Goal: Task Accomplishment & Management: Manage account settings

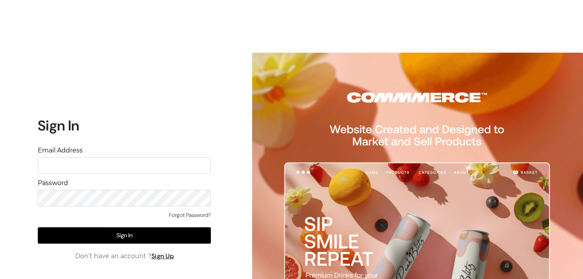
drag, startPoint x: 0, startPoint y: 0, endPoint x: 138, endPoint y: 117, distance: 181.2
click at [138, 157] on input "text" at bounding box center [124, 165] width 173 height 17
type input "[EMAIL_ADDRESS][DOMAIN_NAME]"
click at [174, 211] on link "Forgot Password?" at bounding box center [190, 215] width 42 height 8
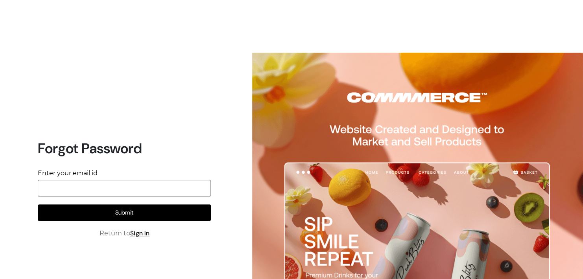
click at [137, 180] on input "email" at bounding box center [124, 188] width 173 height 17
type input "[EMAIL_ADDRESS][DOMAIN_NAME]"
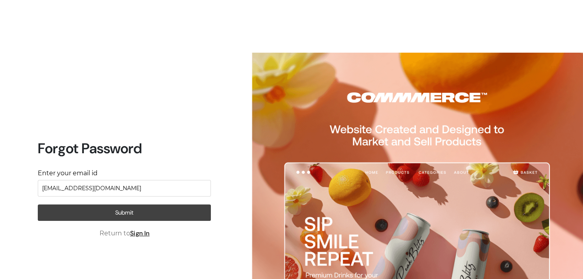
click at [120, 205] on button "Submit" at bounding box center [124, 213] width 173 height 17
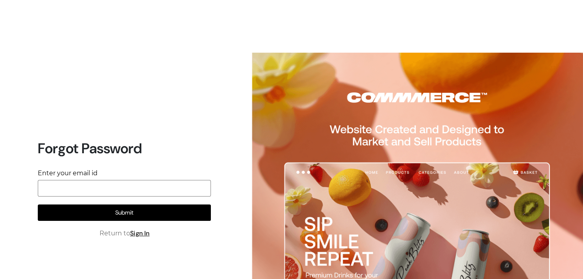
click at [116, 180] on input "email" at bounding box center [124, 188] width 173 height 17
type input "[EMAIL_ADDRESS][DOMAIN_NAME]"
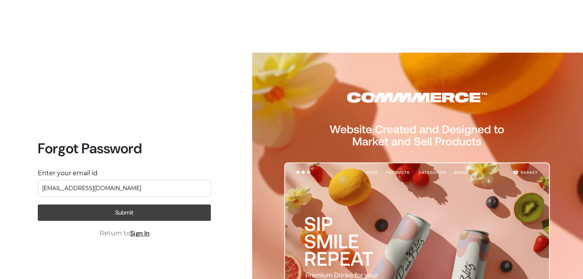
click at [115, 205] on button "Submit" at bounding box center [124, 213] width 173 height 17
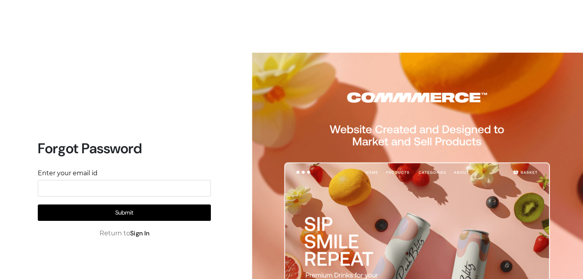
click at [149, 229] on link "Sign In" at bounding box center [140, 233] width 20 height 8
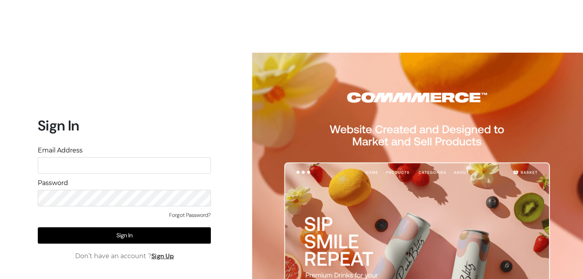
click at [136, 157] on input "text" at bounding box center [124, 165] width 173 height 17
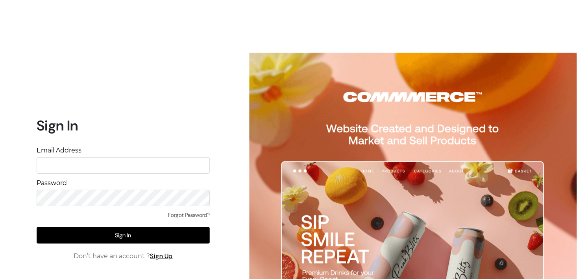
type input "avadhuthe@live.com"
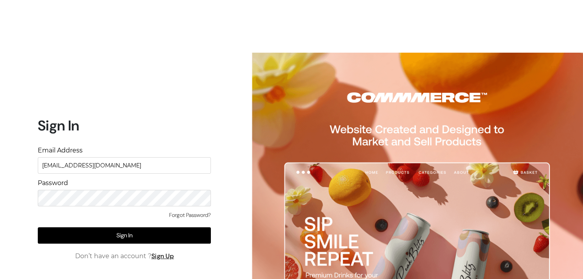
click at [179, 211] on link "Forgot Password?" at bounding box center [190, 215] width 42 height 8
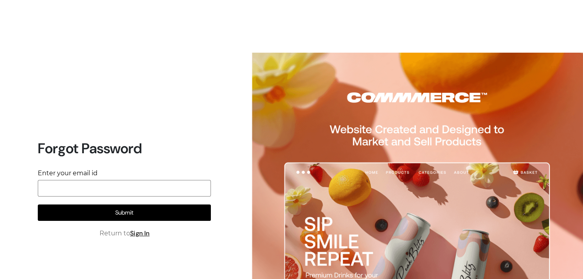
click at [152, 180] on input "email" at bounding box center [124, 188] width 173 height 17
type input "avadhuthe@live.com"
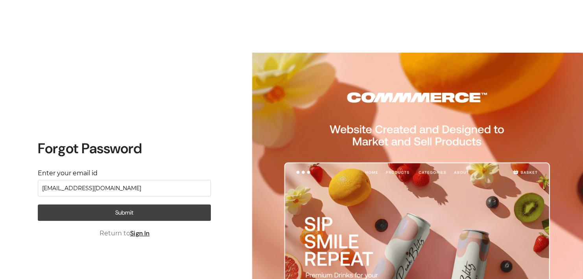
click at [131, 205] on button "Submit" at bounding box center [124, 213] width 173 height 17
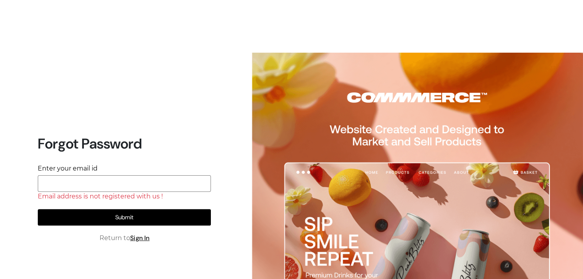
click at [118, 175] on input "email" at bounding box center [124, 183] width 173 height 17
type input "[EMAIL_ADDRESS][DOMAIN_NAME]"
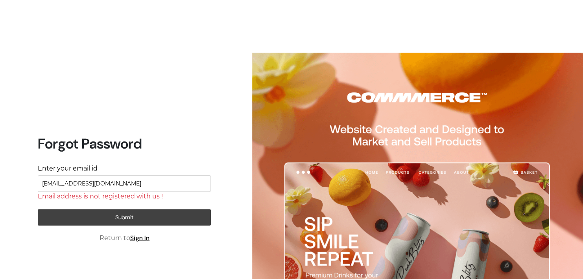
click at [120, 209] on button "Submit" at bounding box center [124, 217] width 173 height 17
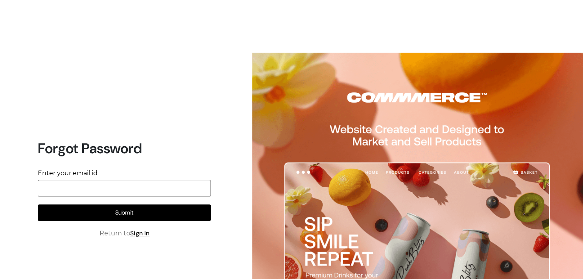
click at [124, 180] on input "email" at bounding box center [124, 188] width 173 height 17
type input "eatech95@outlook.com"
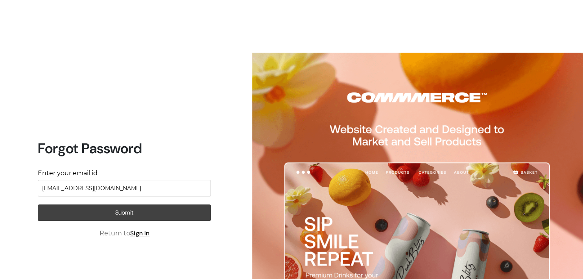
click at [112, 205] on button "Submit" at bounding box center [124, 213] width 173 height 17
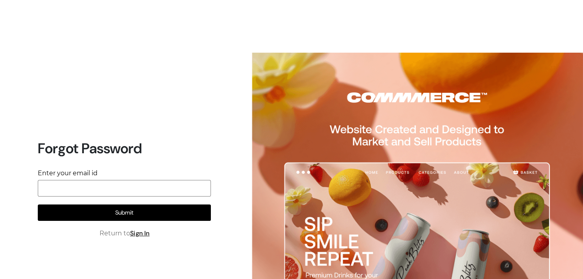
click at [105, 180] on input "email" at bounding box center [124, 188] width 173 height 17
type input "iba.shiva@gmail.com"
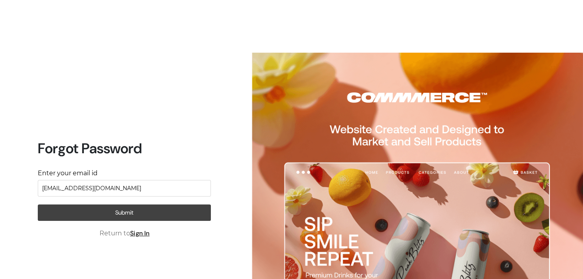
drag, startPoint x: 102, startPoint y: 168, endPoint x: 108, endPoint y: 166, distance: 6.6
click at [108, 205] on button "Submit" at bounding box center [124, 213] width 173 height 17
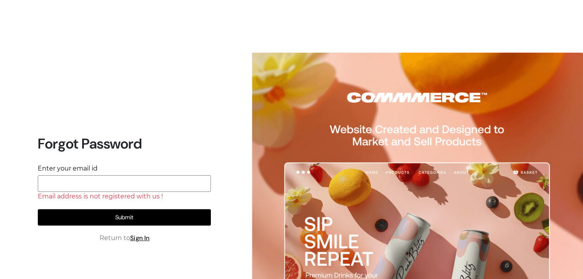
click at [105, 175] on input "email" at bounding box center [124, 183] width 173 height 17
type input "iba.shiva@gmail.com"
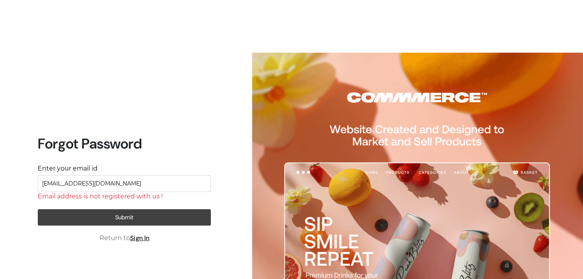
click at [81, 209] on button "Submit" at bounding box center [124, 217] width 173 height 17
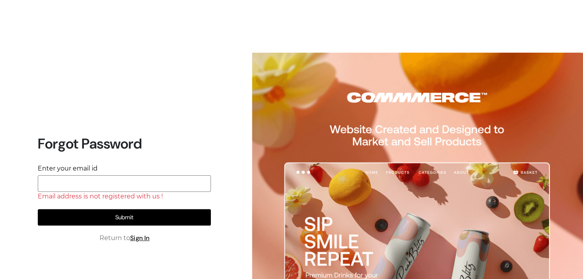
click at [80, 175] on input "email" at bounding box center [124, 183] width 173 height 17
type input "eatech95@outlook.com"
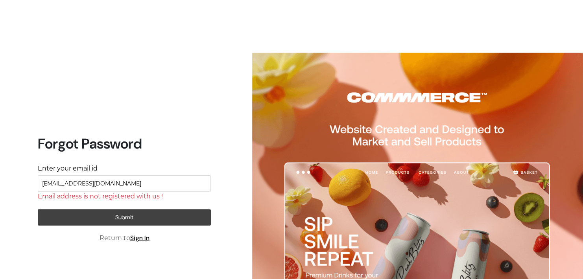
click at [80, 209] on button "Submit" at bounding box center [124, 217] width 173 height 17
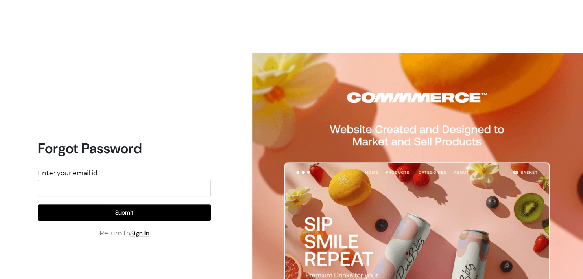
click at [80, 205] on button "Submit" at bounding box center [124, 213] width 173 height 17
